Goal: Task Accomplishment & Management: Manage account settings

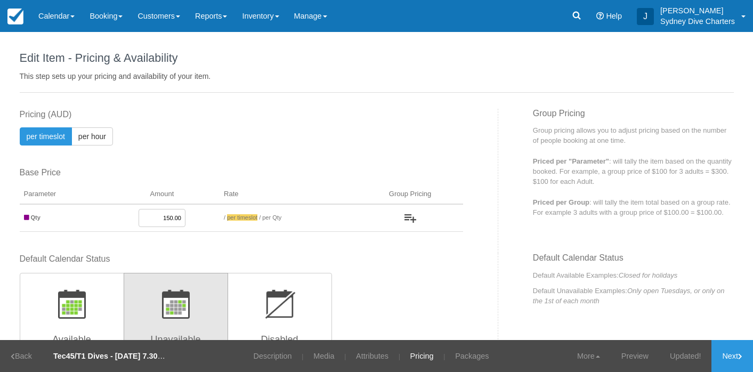
click at [162, 16] on link "Customers" at bounding box center [159, 16] width 58 height 32
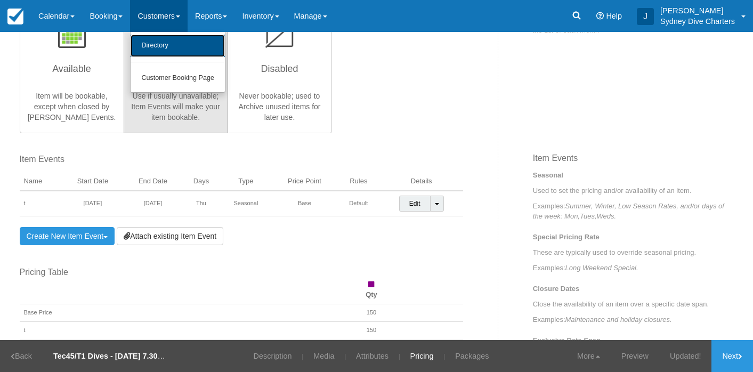
click at [164, 42] on link "Directory" at bounding box center [177, 46] width 94 height 22
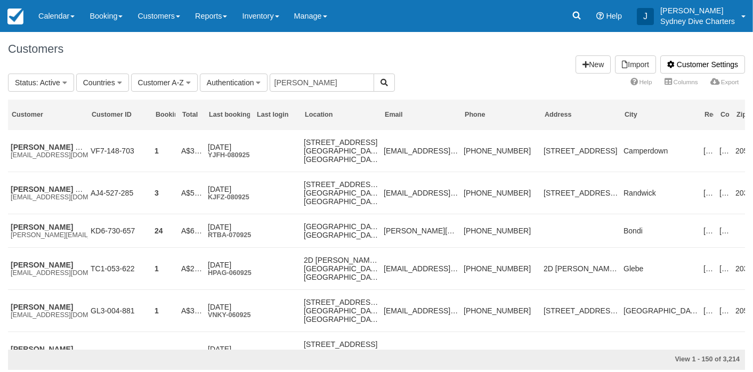
type input "ashley"
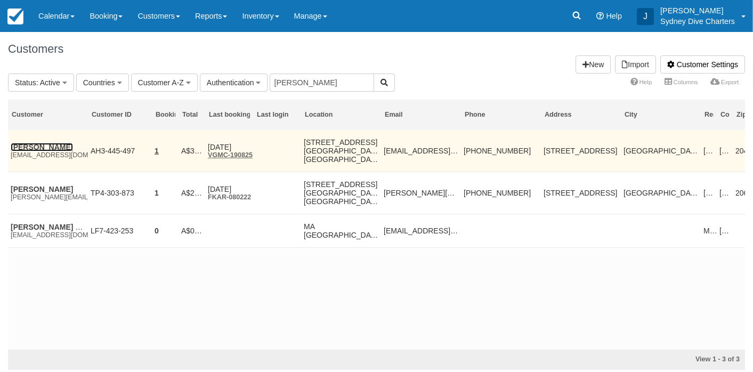
click at [37, 145] on link "Ashley kingscote" at bounding box center [42, 147] width 62 height 9
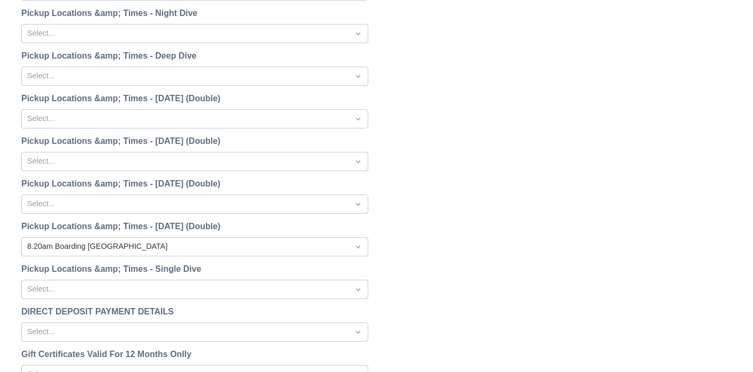
scroll to position [1351, 0]
